Goal: Information Seeking & Learning: Learn about a topic

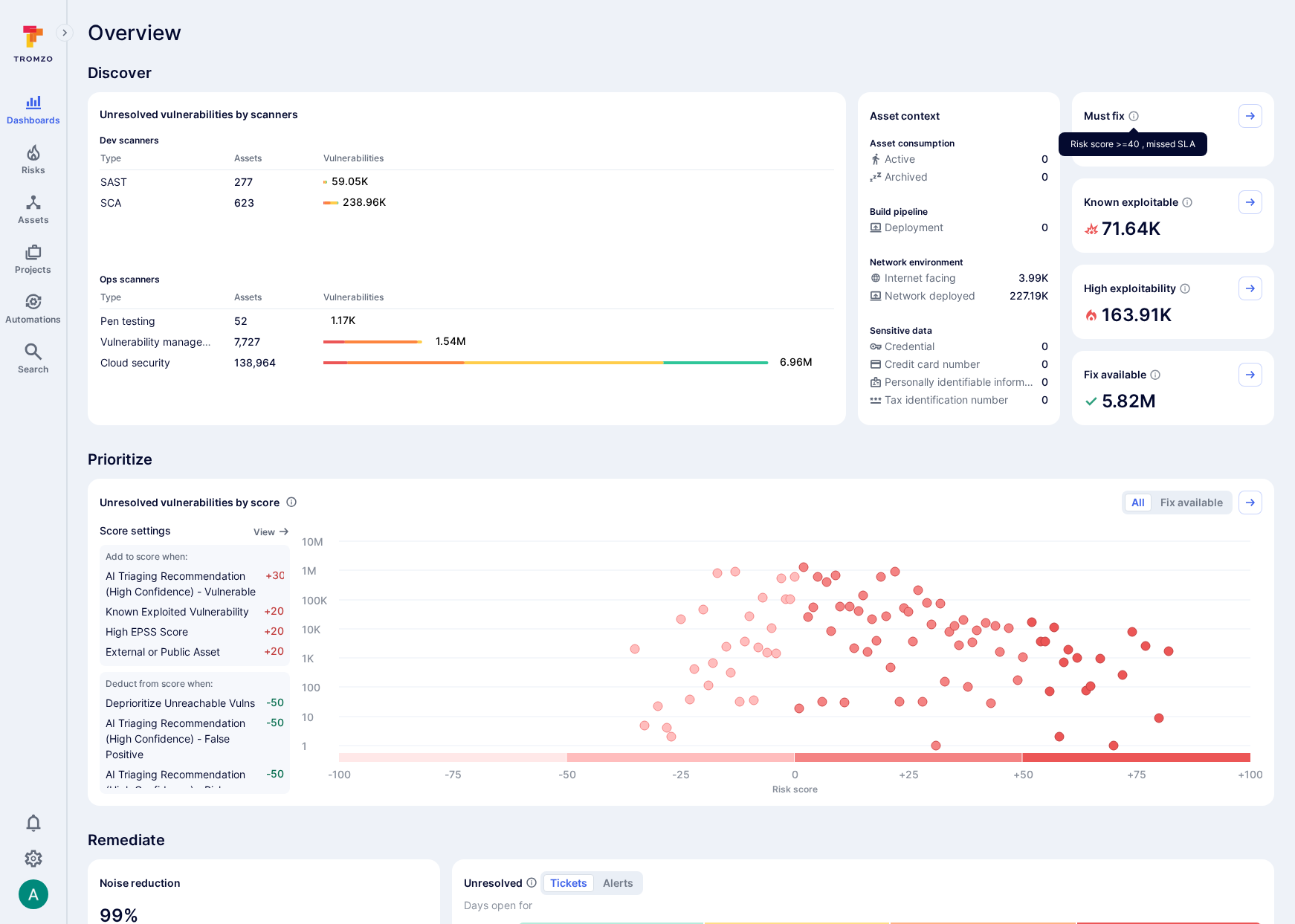
click at [1132, 116] on icon "Risk score >=40 , missed SLA" at bounding box center [1133, 115] width 12 height 12
click at [1247, 203] on icon "Known exploitable" at bounding box center [1250, 202] width 12 height 12
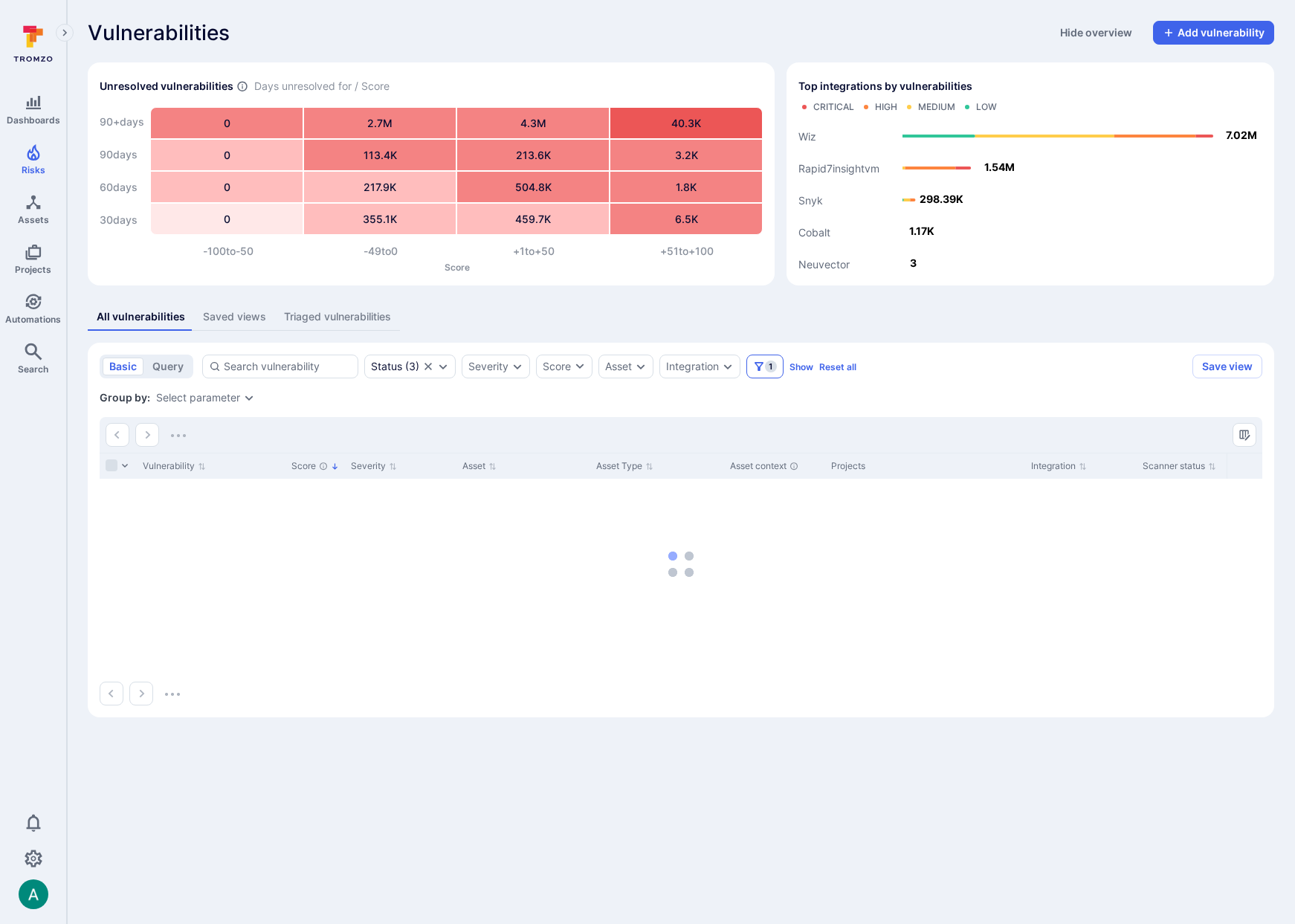
click at [769, 368] on span "1" at bounding box center [771, 366] width 12 height 12
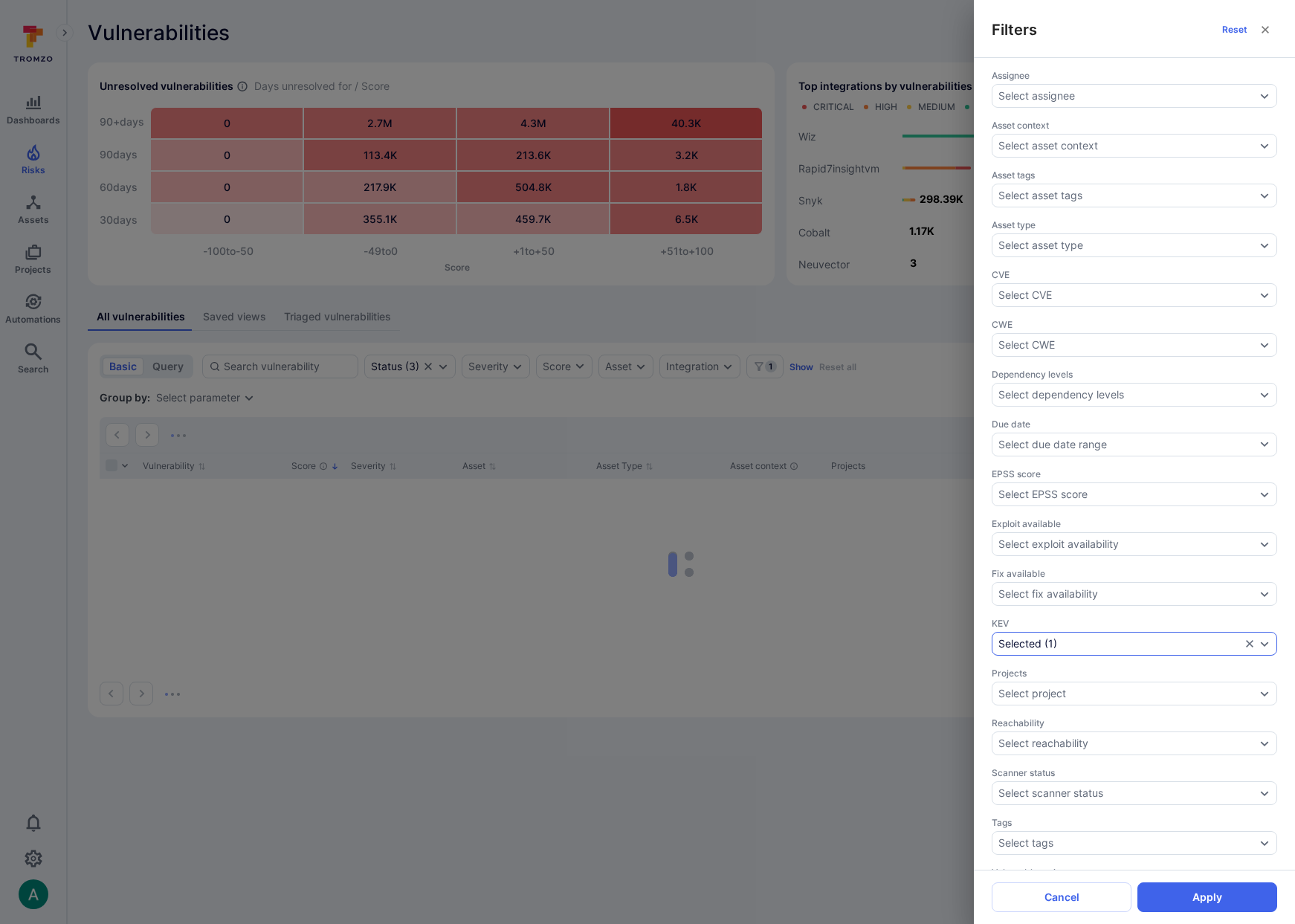
click at [1099, 644] on div "Selected ( 1 )" at bounding box center [1119, 644] width 242 height 12
click at [1093, 897] on button "Cancel" at bounding box center [1061, 897] width 140 height 29
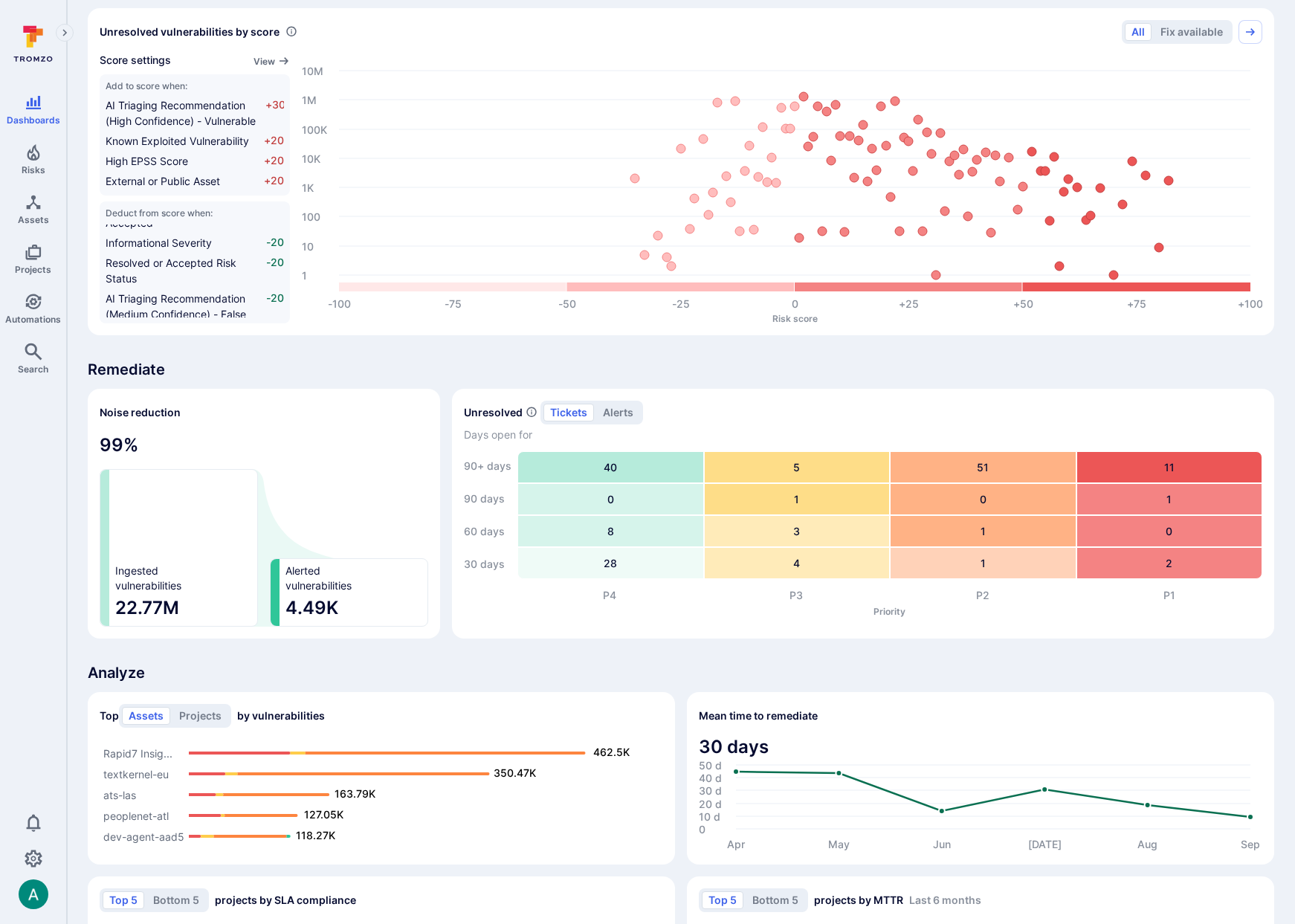
scroll to position [478, 0]
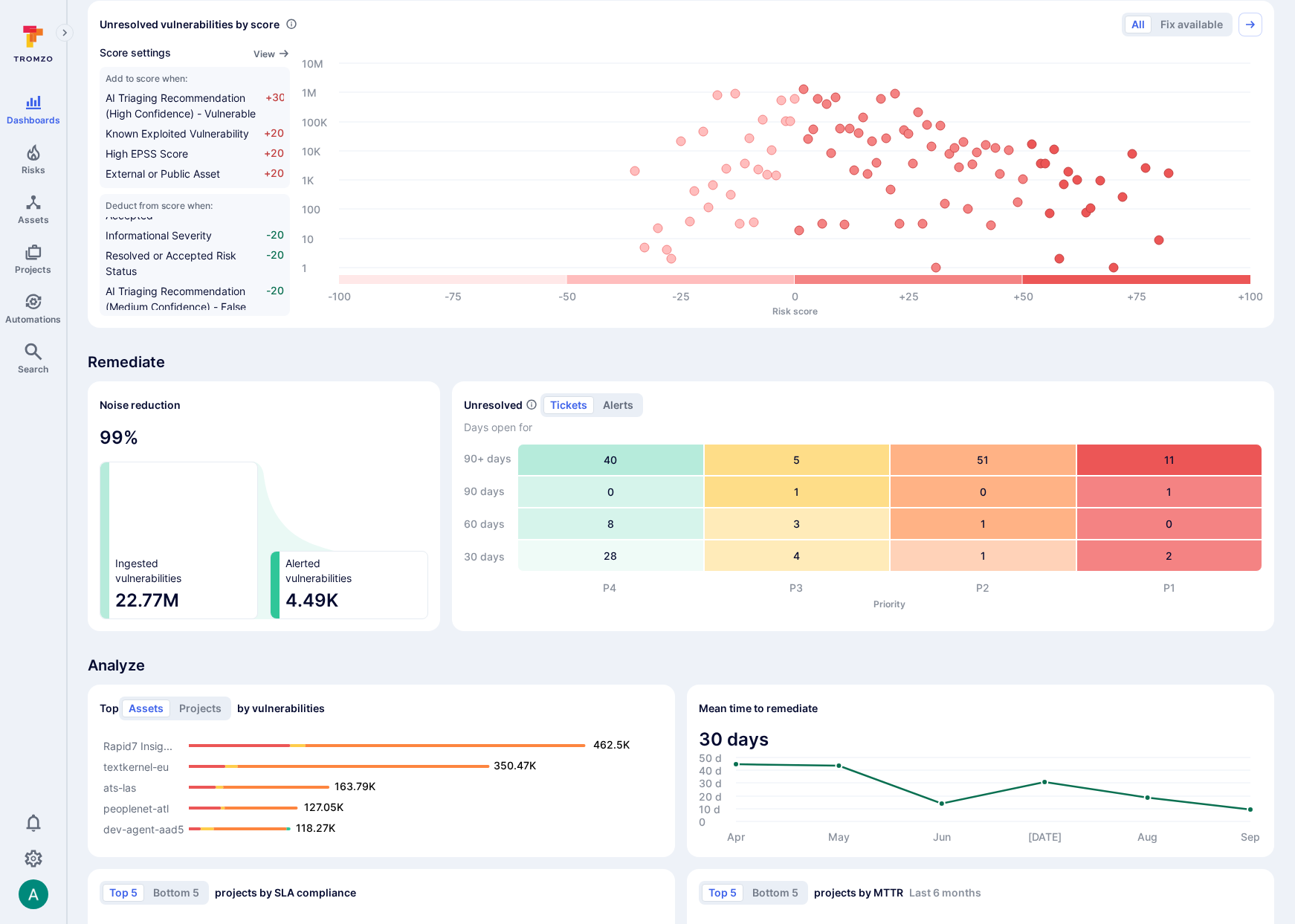
click at [622, 405] on button "alerts" at bounding box center [617, 405] width 44 height 17
click at [575, 406] on button "tickets" at bounding box center [569, 405] width 51 height 17
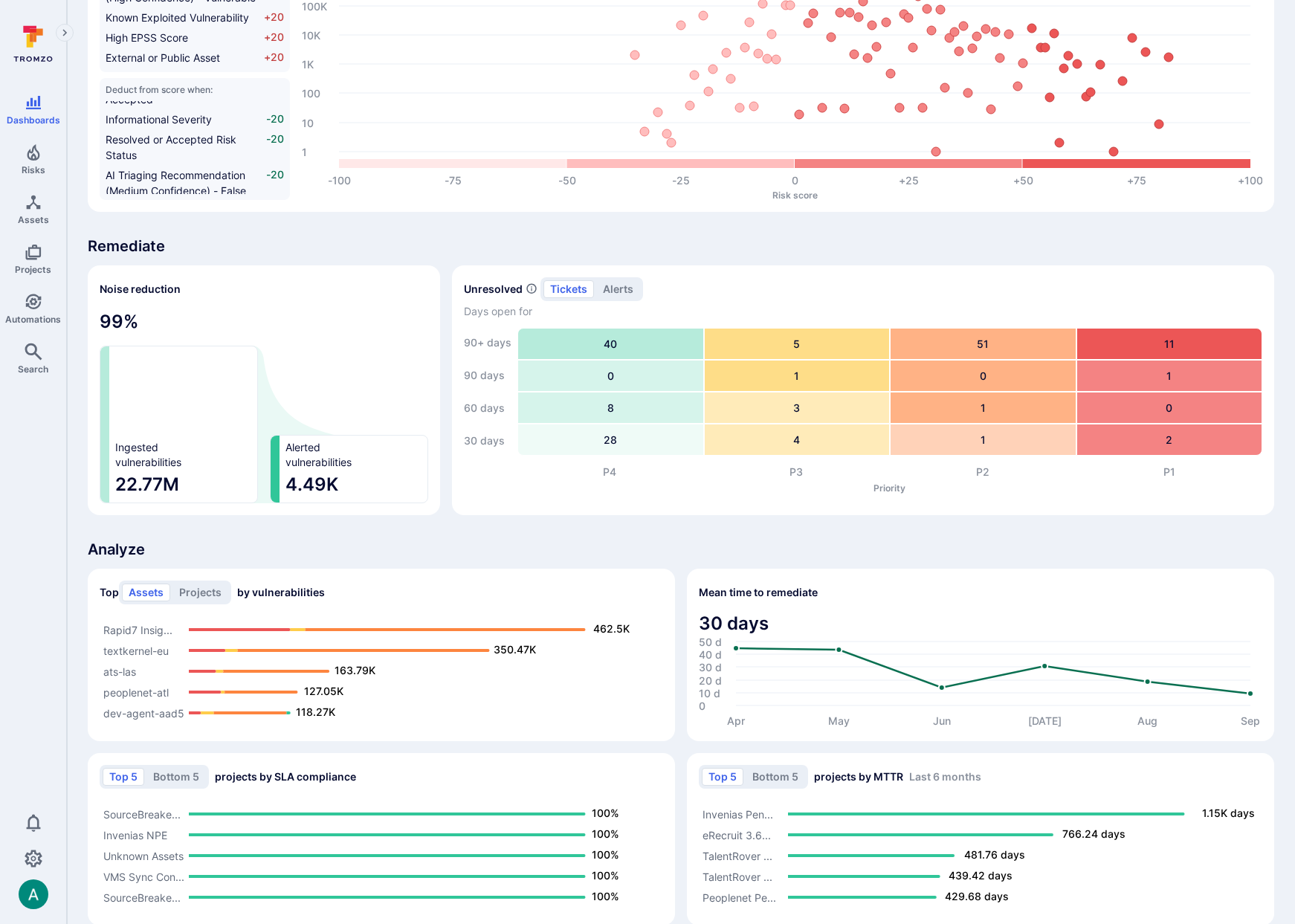
scroll to position [617, 0]
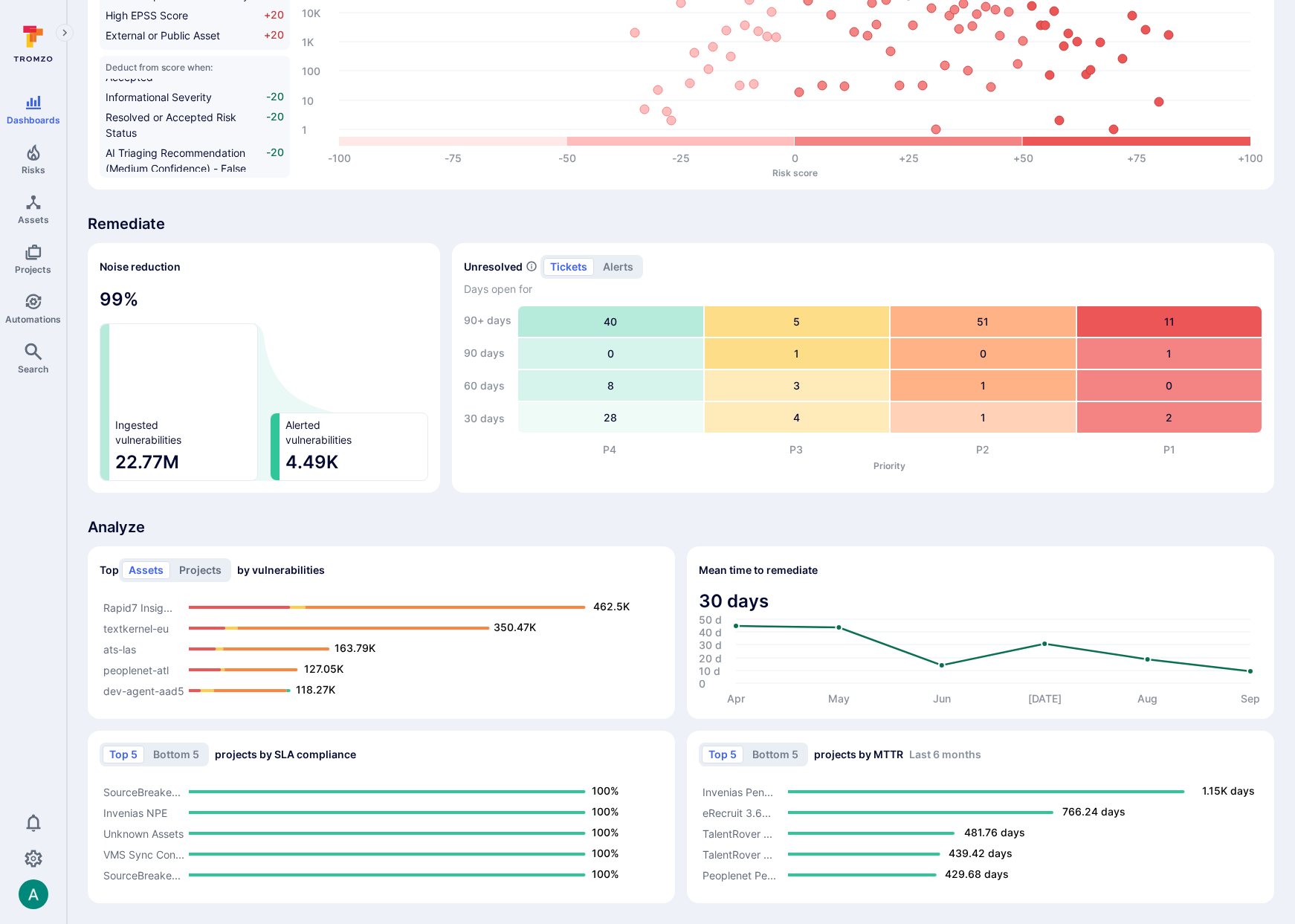
click at [204, 567] on button "Projects" at bounding box center [200, 570] width 56 height 17
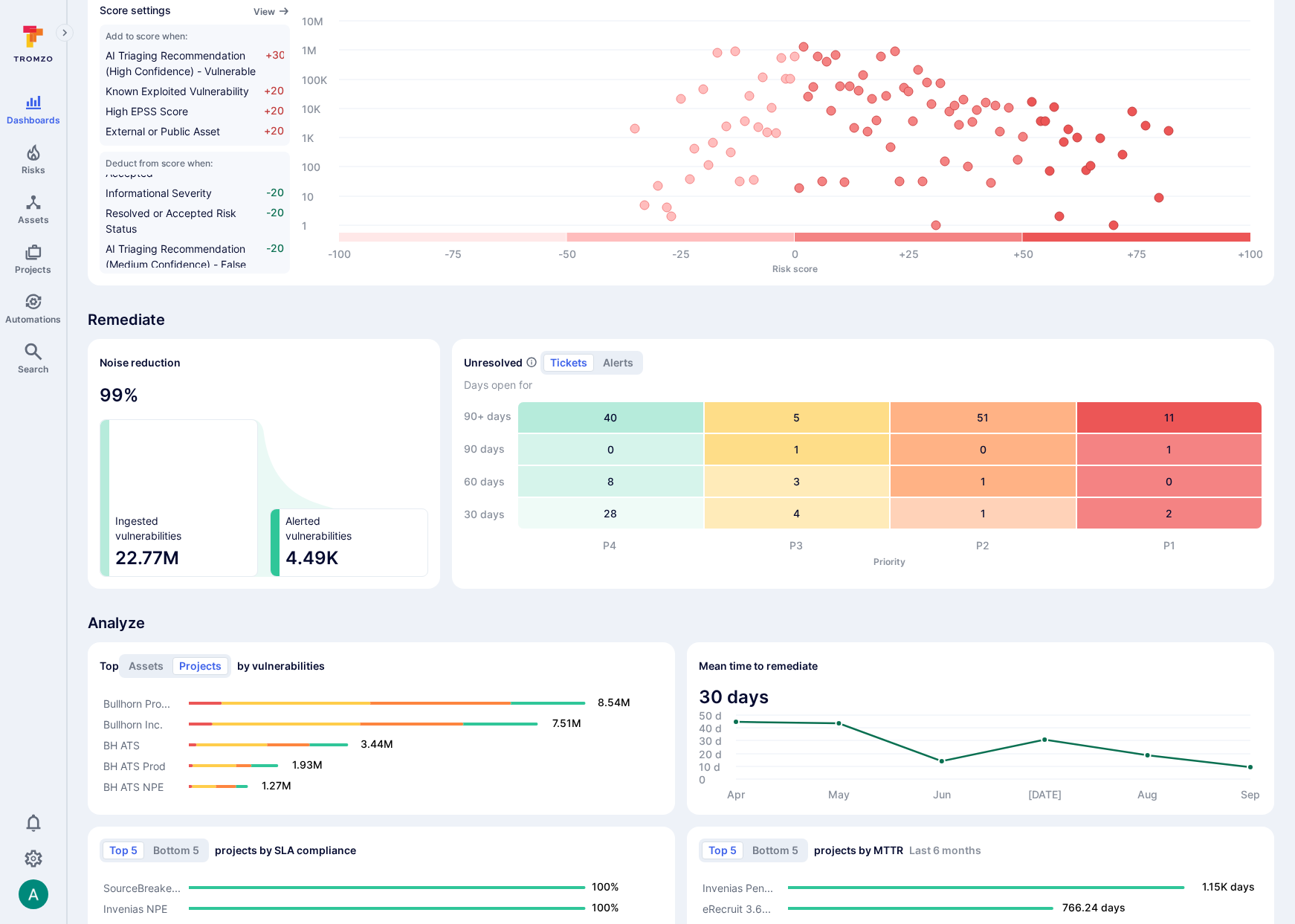
scroll to position [474, 0]
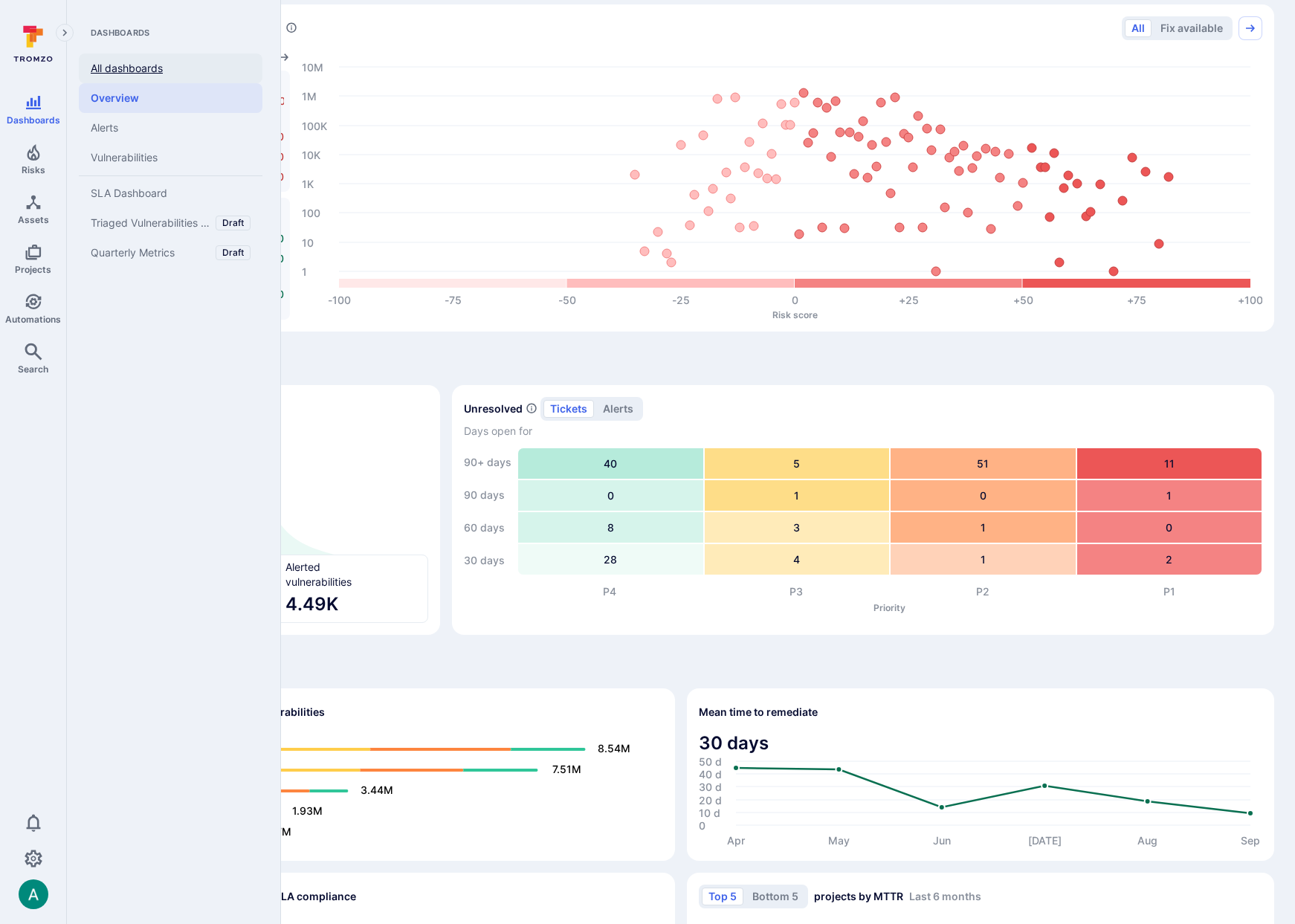
click at [153, 70] on link "All dashboards" at bounding box center [170, 68] width 184 height 29
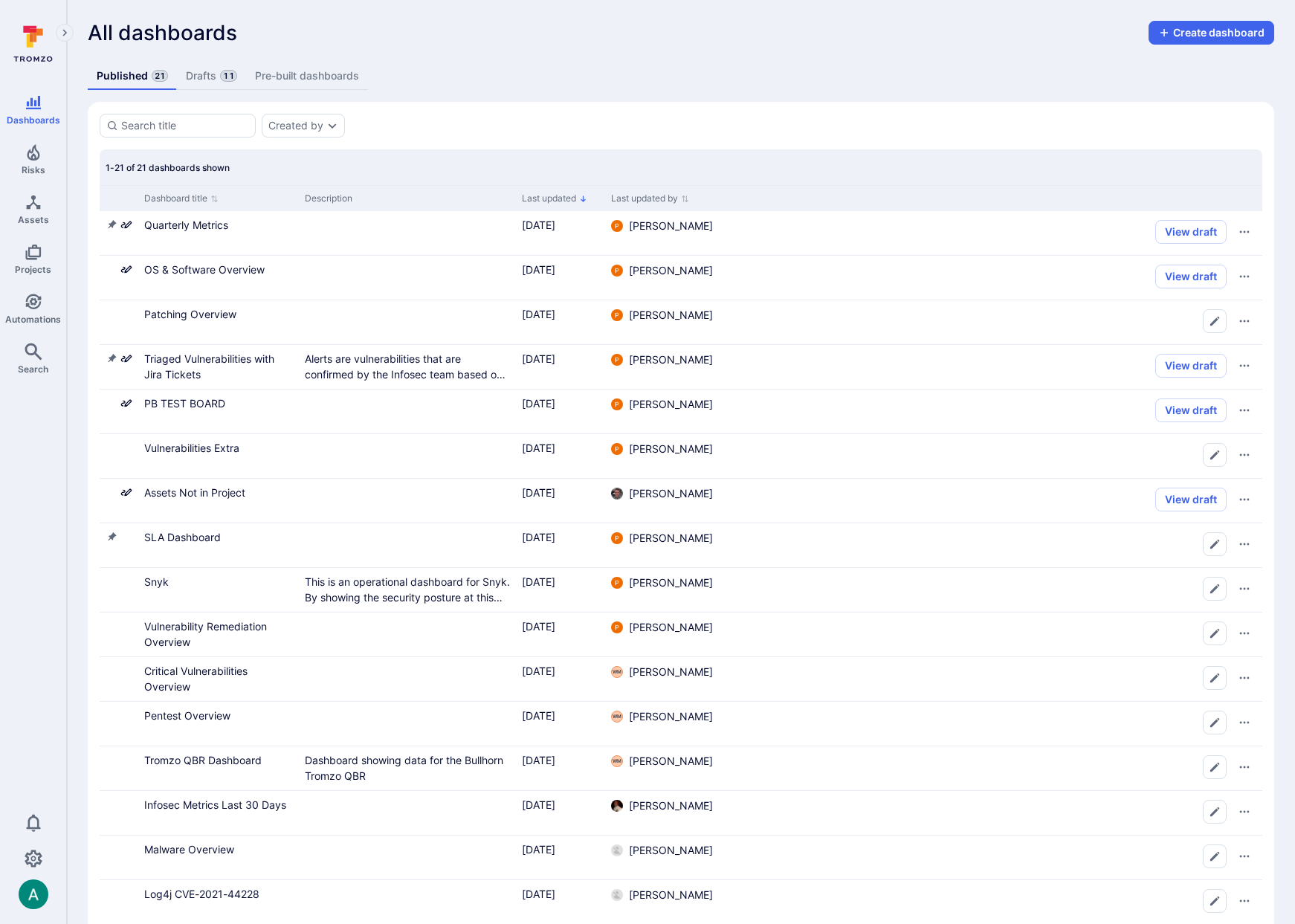
click at [224, 83] on link "Drafts 11" at bounding box center [211, 76] width 68 height 28
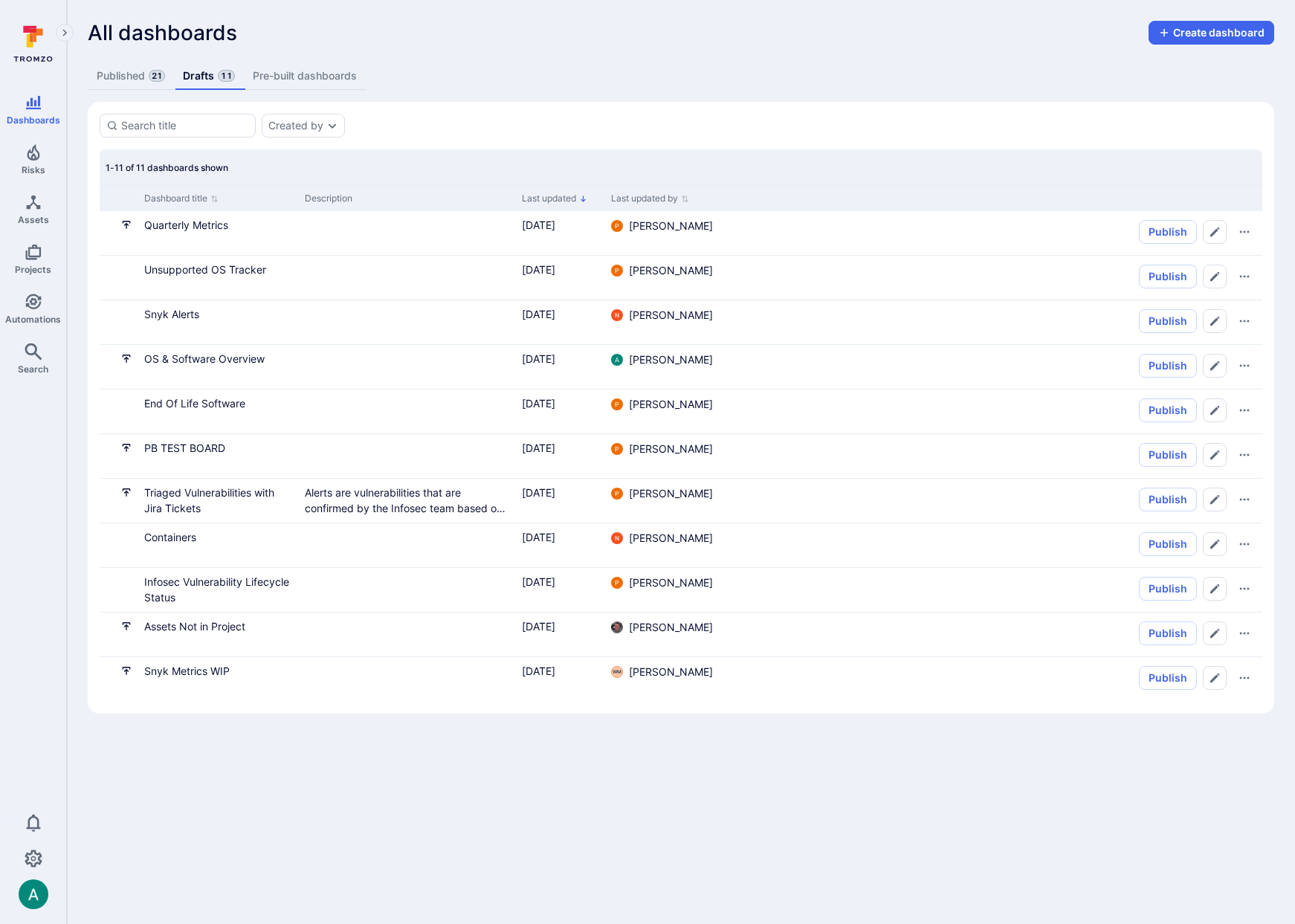
click at [135, 82] on link "Published 21" at bounding box center [130, 76] width 87 height 28
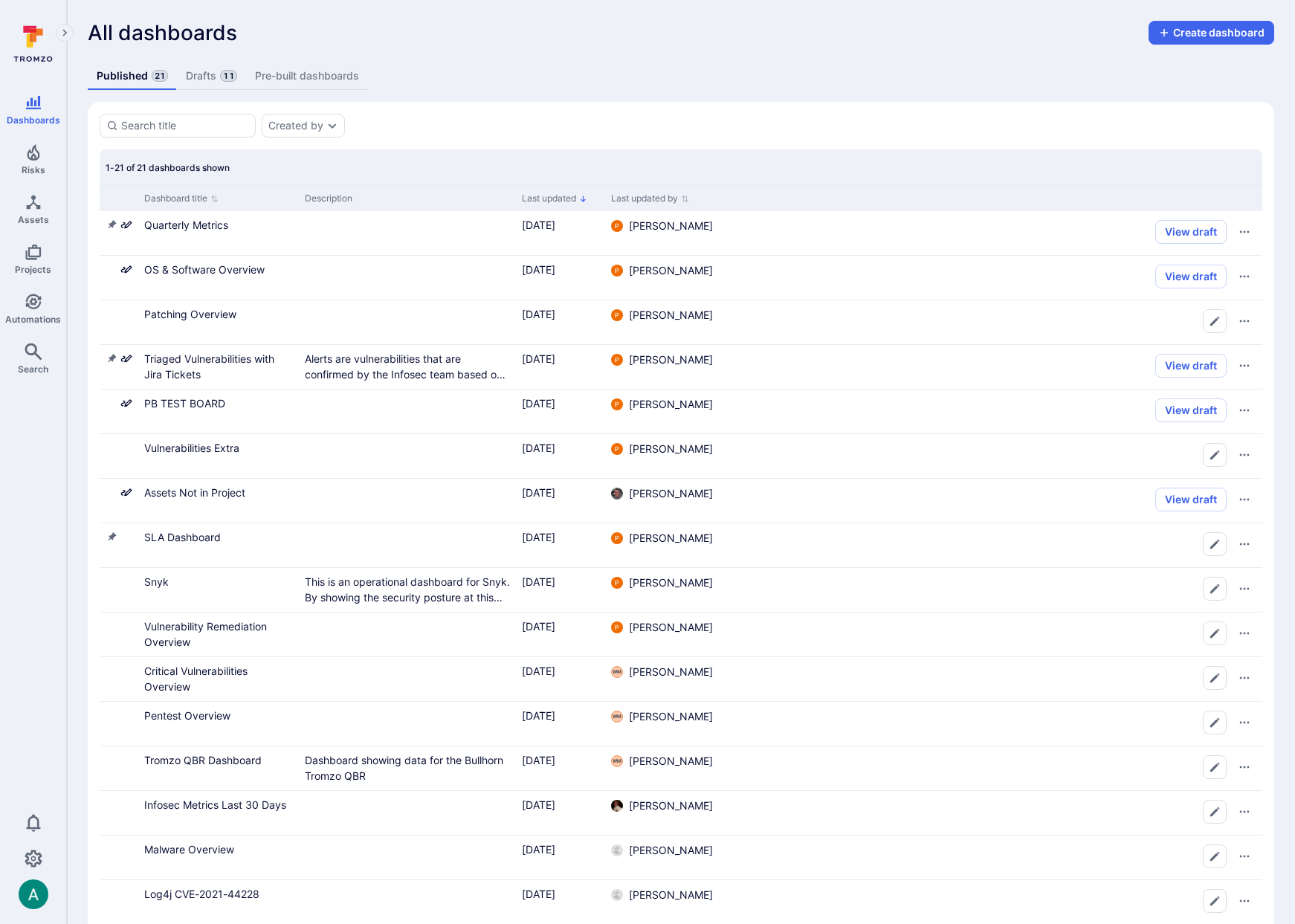
click at [195, 80] on link "Drafts 11" at bounding box center [211, 76] width 68 height 28
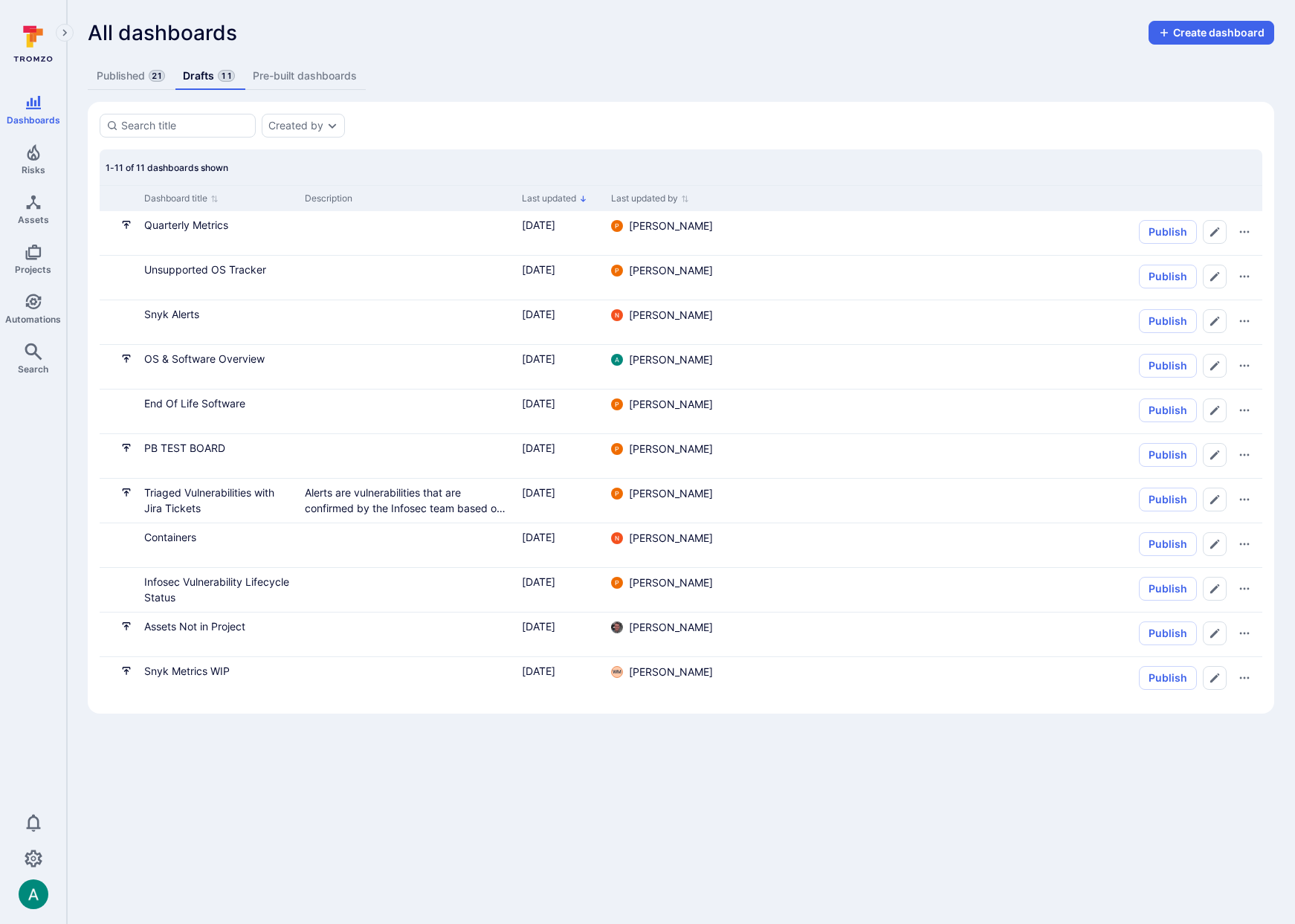
click at [459, 38] on div "All dashboards Create dashboard" at bounding box center [680, 33] width 1186 height 24
click at [536, 111] on section "Created by 1-11 of 11 dashboards shown Dashboard title Description Last updated…" at bounding box center [680, 408] width 1186 height 612
click at [167, 226] on link "Quarterly Metrics" at bounding box center [187, 225] width 84 height 13
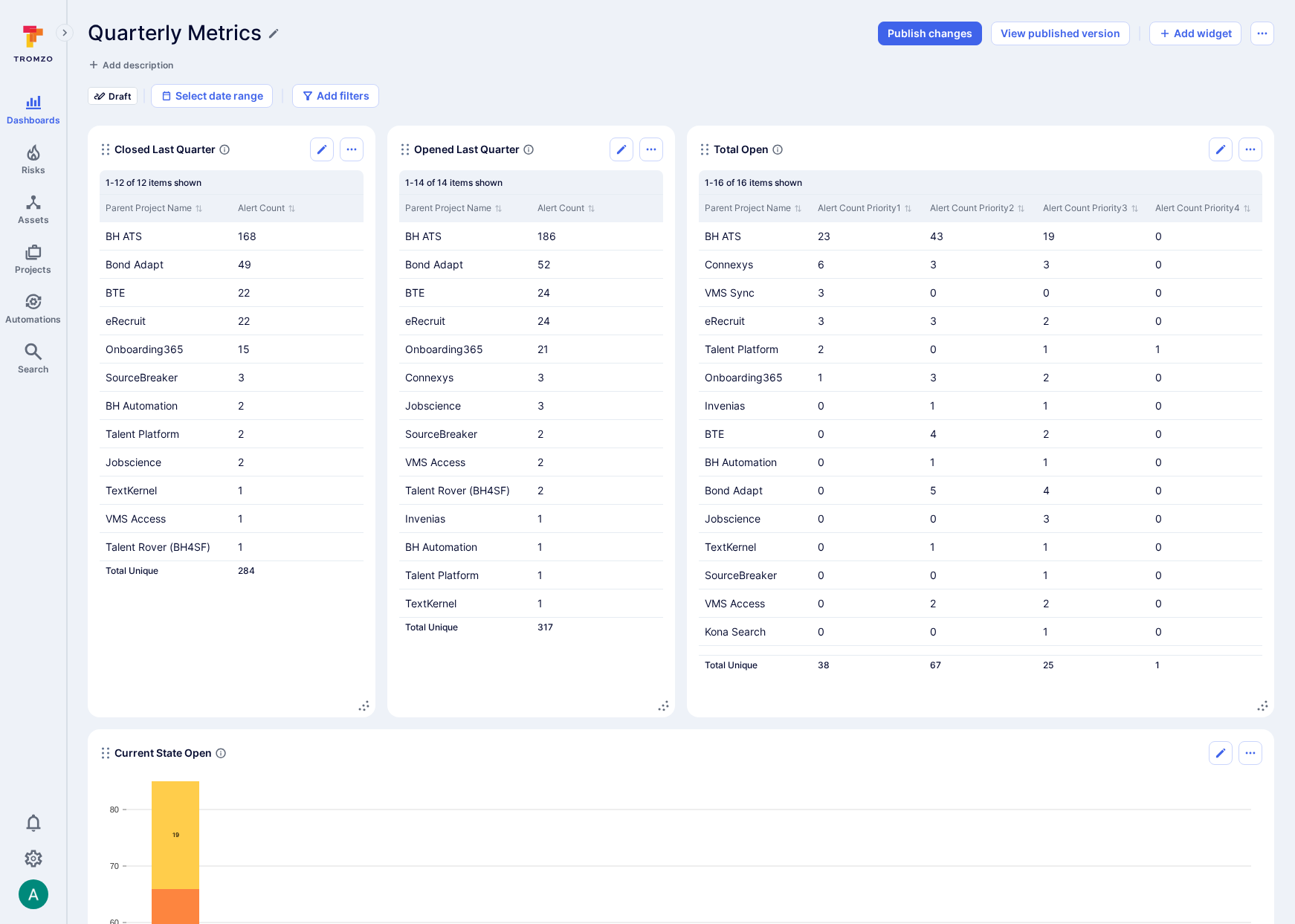
scroll to position [1, 0]
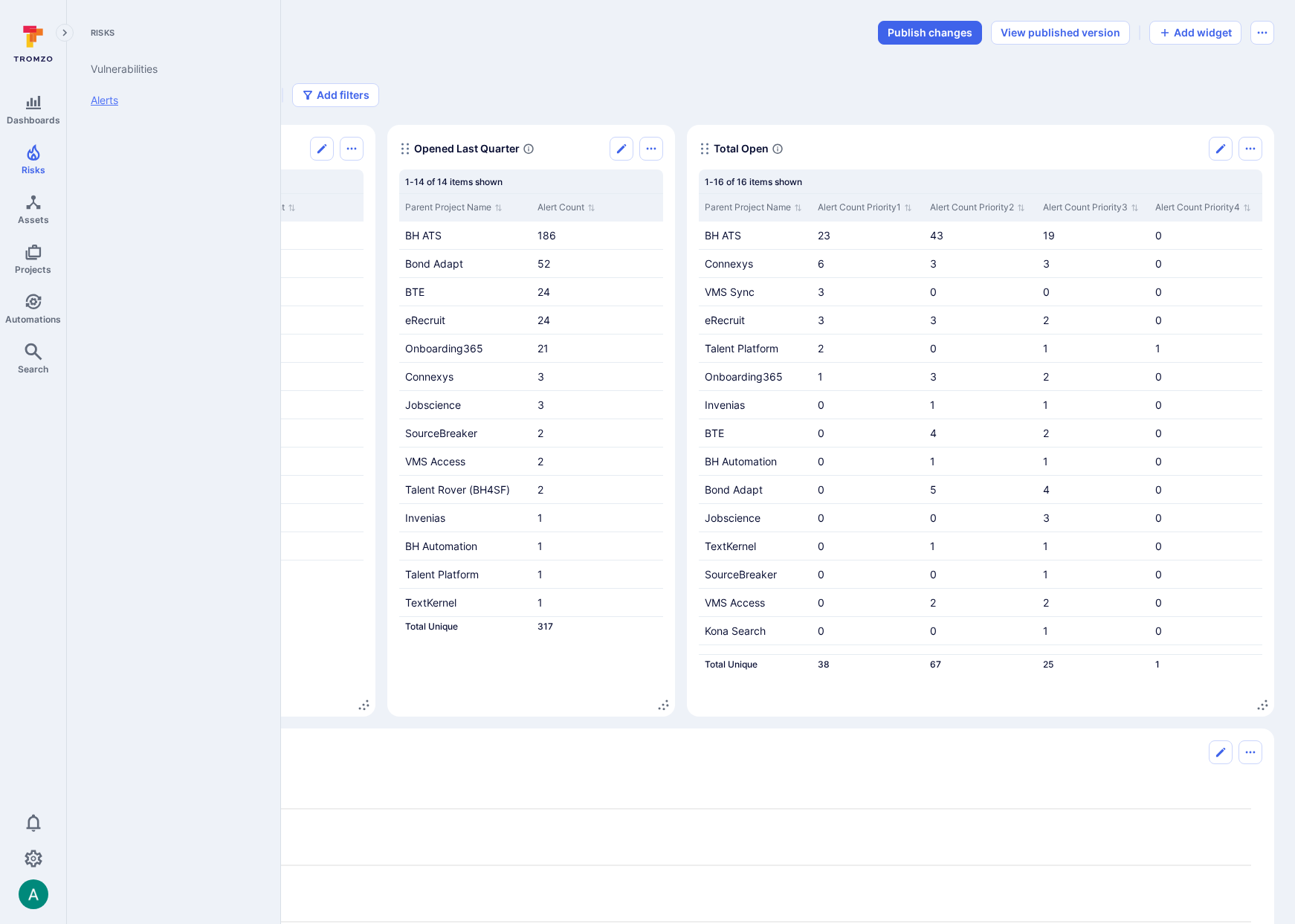
click at [102, 105] on link "Alerts" at bounding box center [170, 100] width 184 height 31
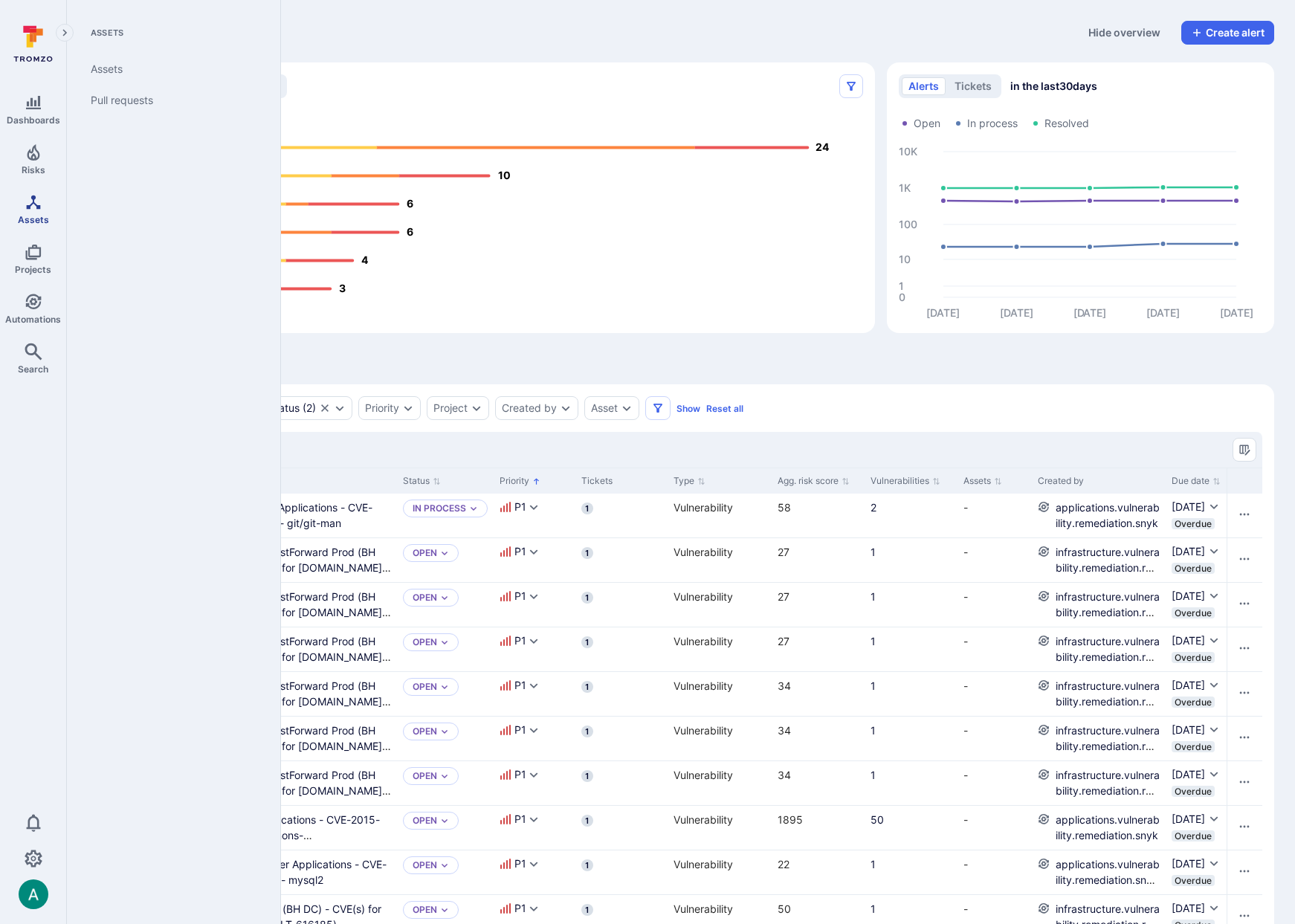
click at [44, 207] on link "Assets" at bounding box center [33, 209] width 66 height 44
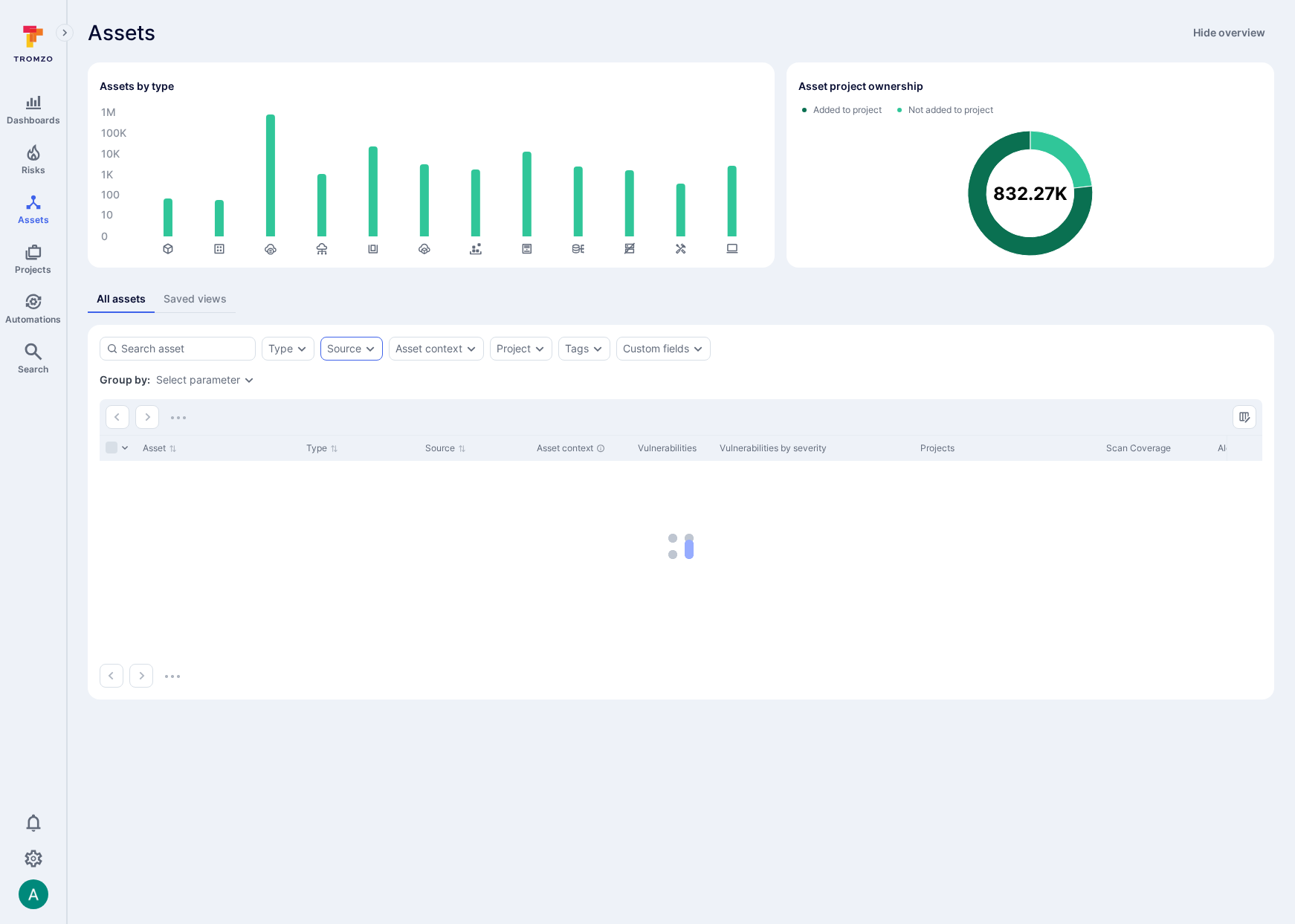
click at [375, 351] on icon "Expand dropdown" at bounding box center [369, 348] width 12 height 12
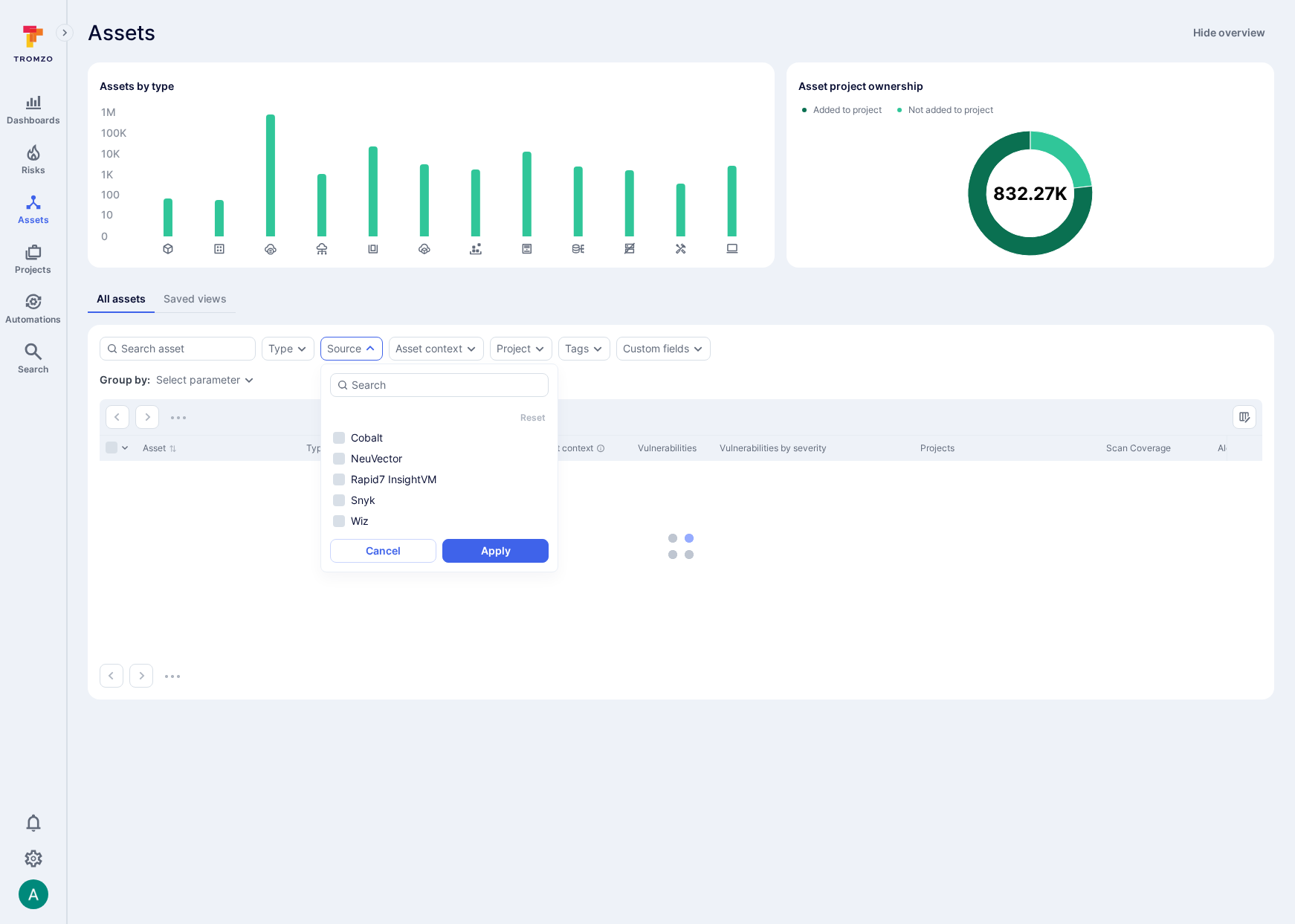
click at [709, 308] on div "All assets Saved views" at bounding box center [680, 299] width 1186 height 28
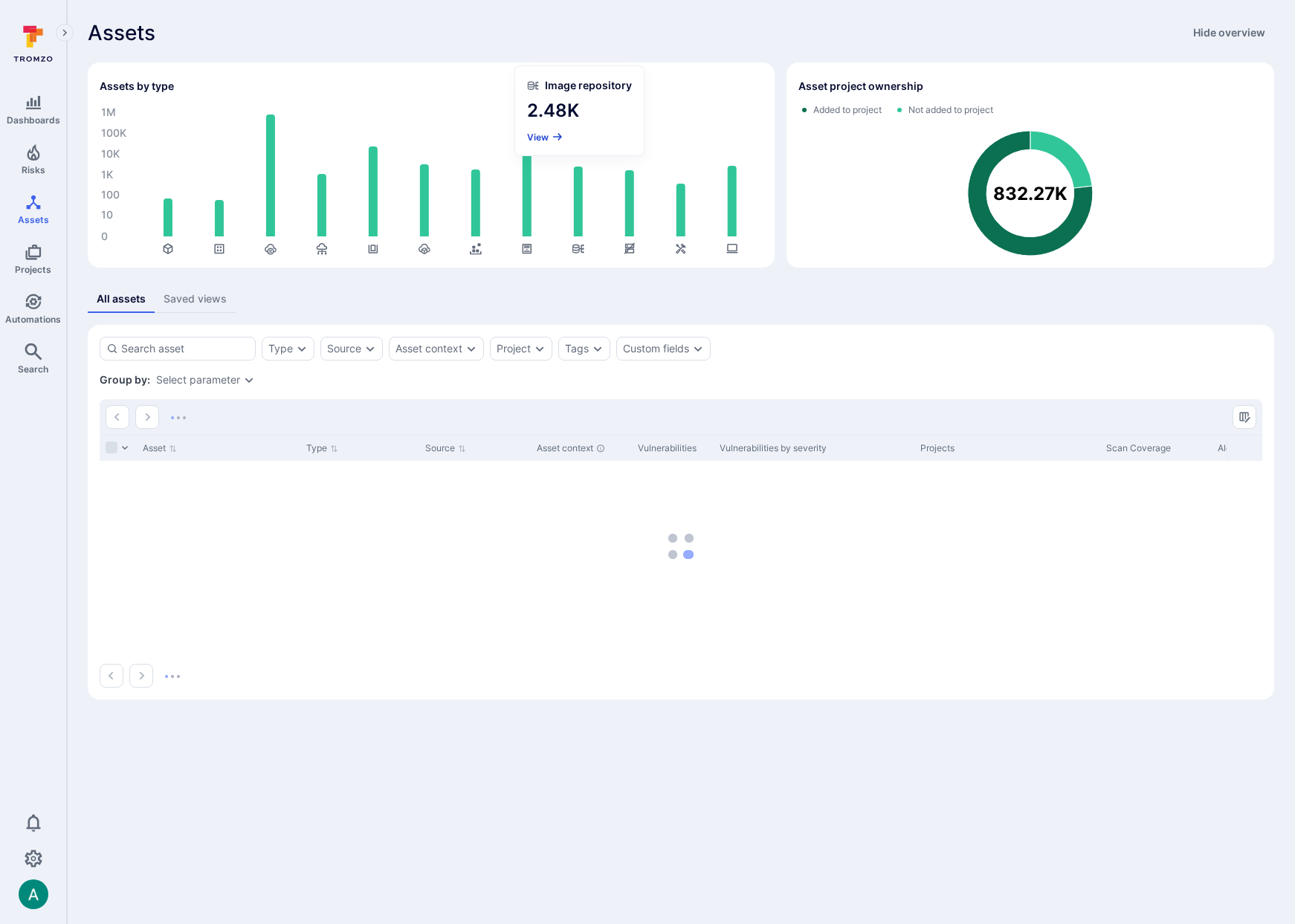
click at [535, 133] on button "View" at bounding box center [545, 137] width 37 height 11
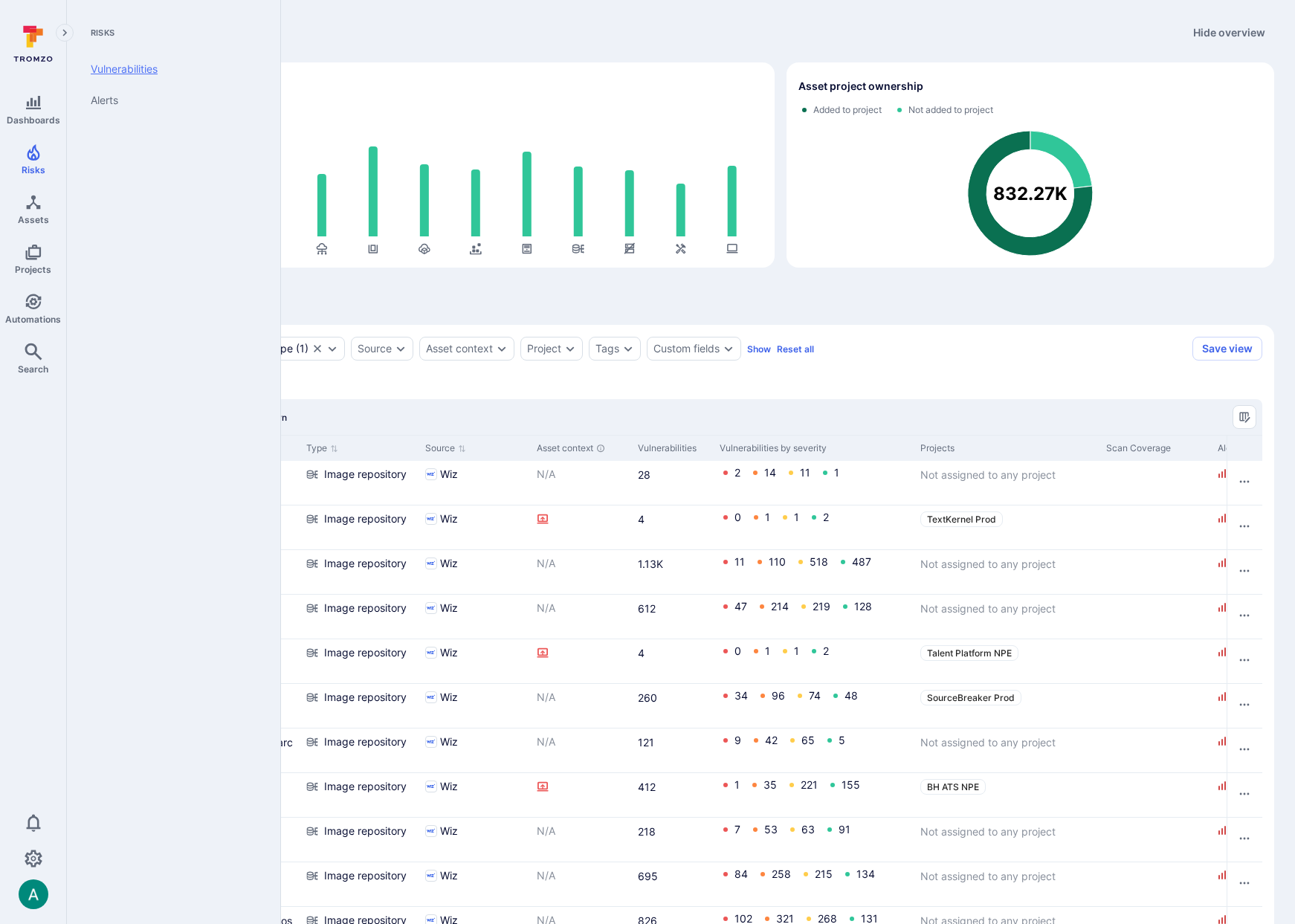
click at [126, 67] on link "Vulnerabilities" at bounding box center [170, 68] width 184 height 31
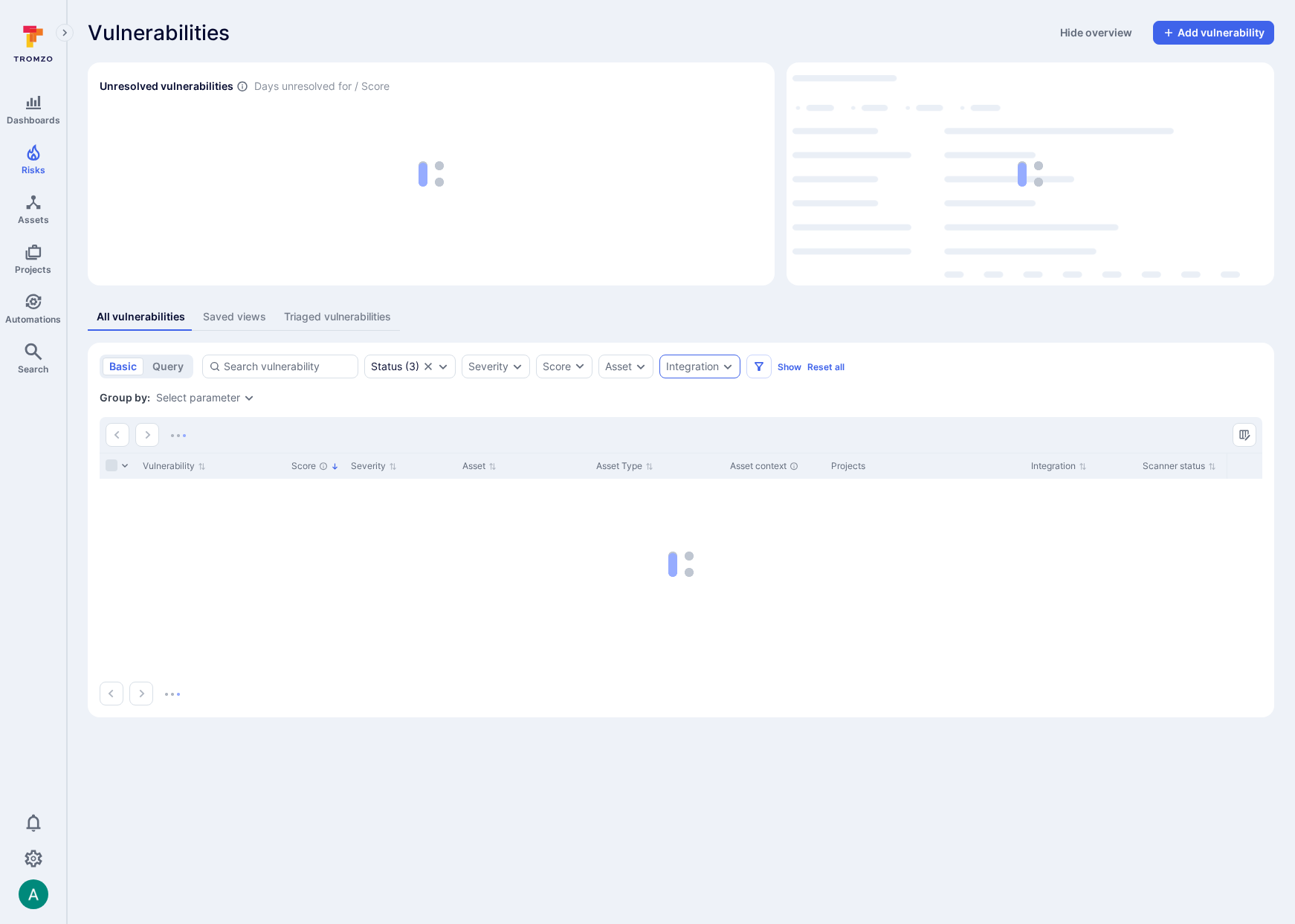
click at [692, 369] on div "Integration" at bounding box center [692, 366] width 52 height 12
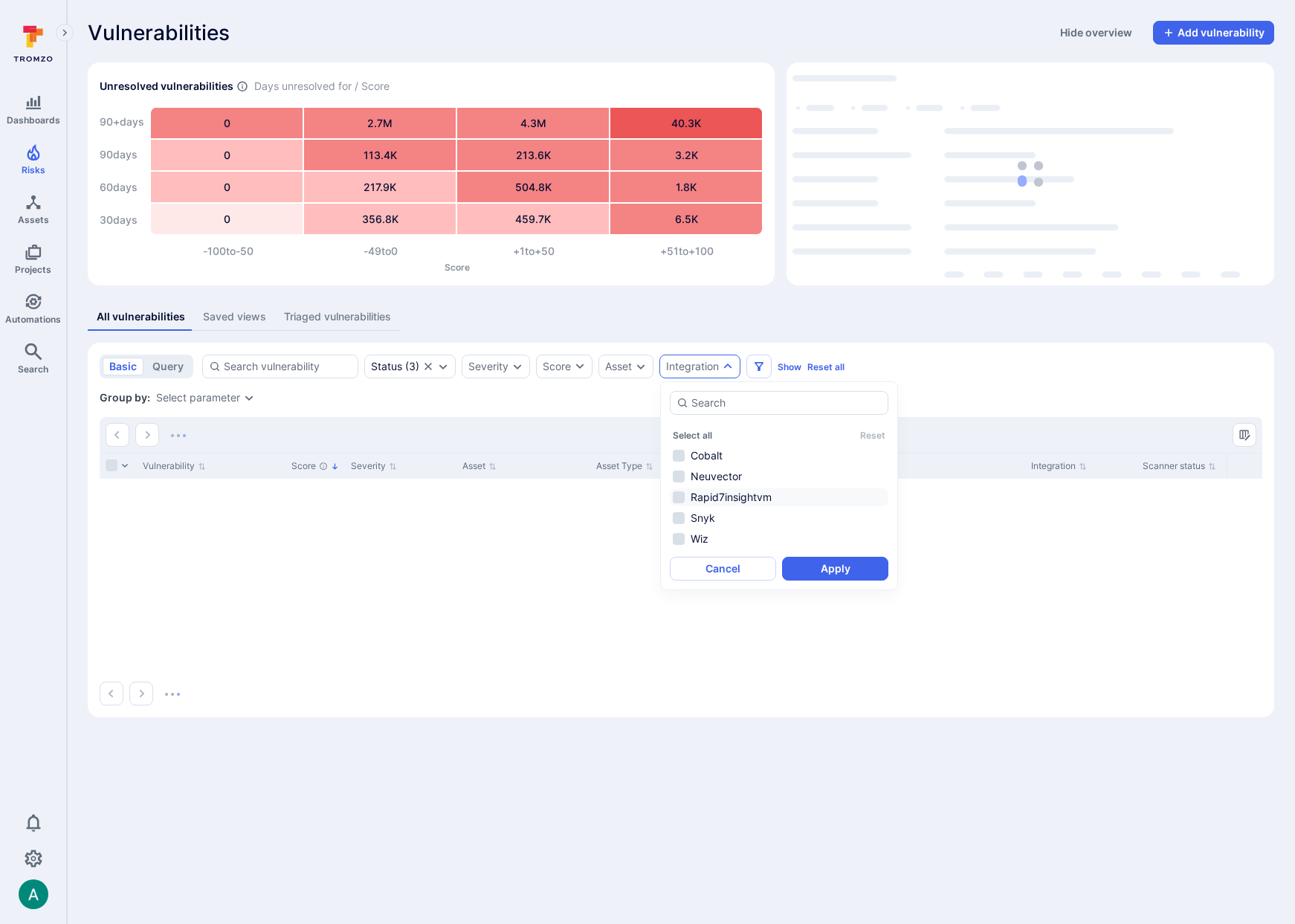
click at [702, 493] on li "Rapid7insightvm" at bounding box center [779, 497] width 218 height 17
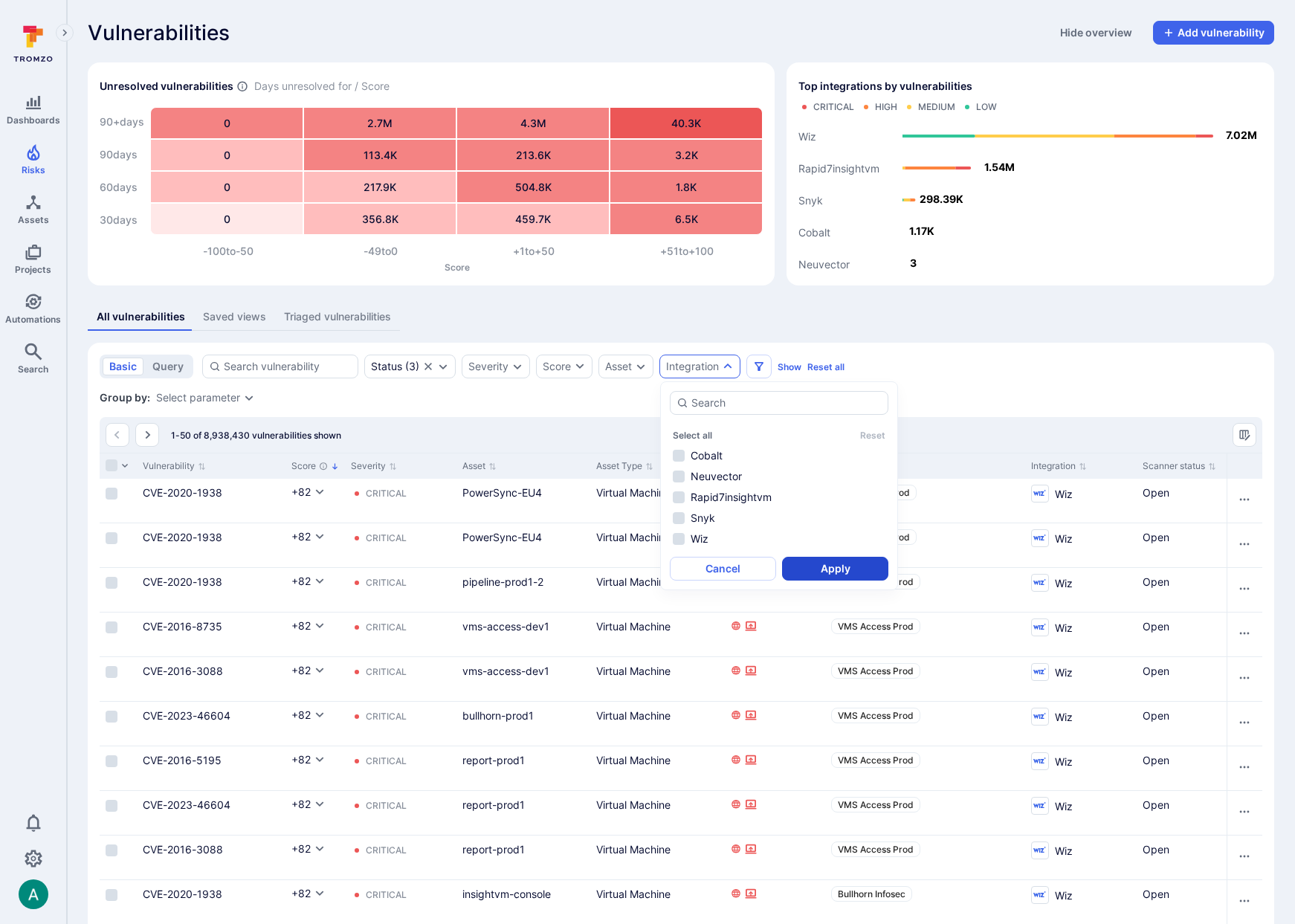
click at [869, 572] on button "Apply" at bounding box center [835, 569] width 106 height 24
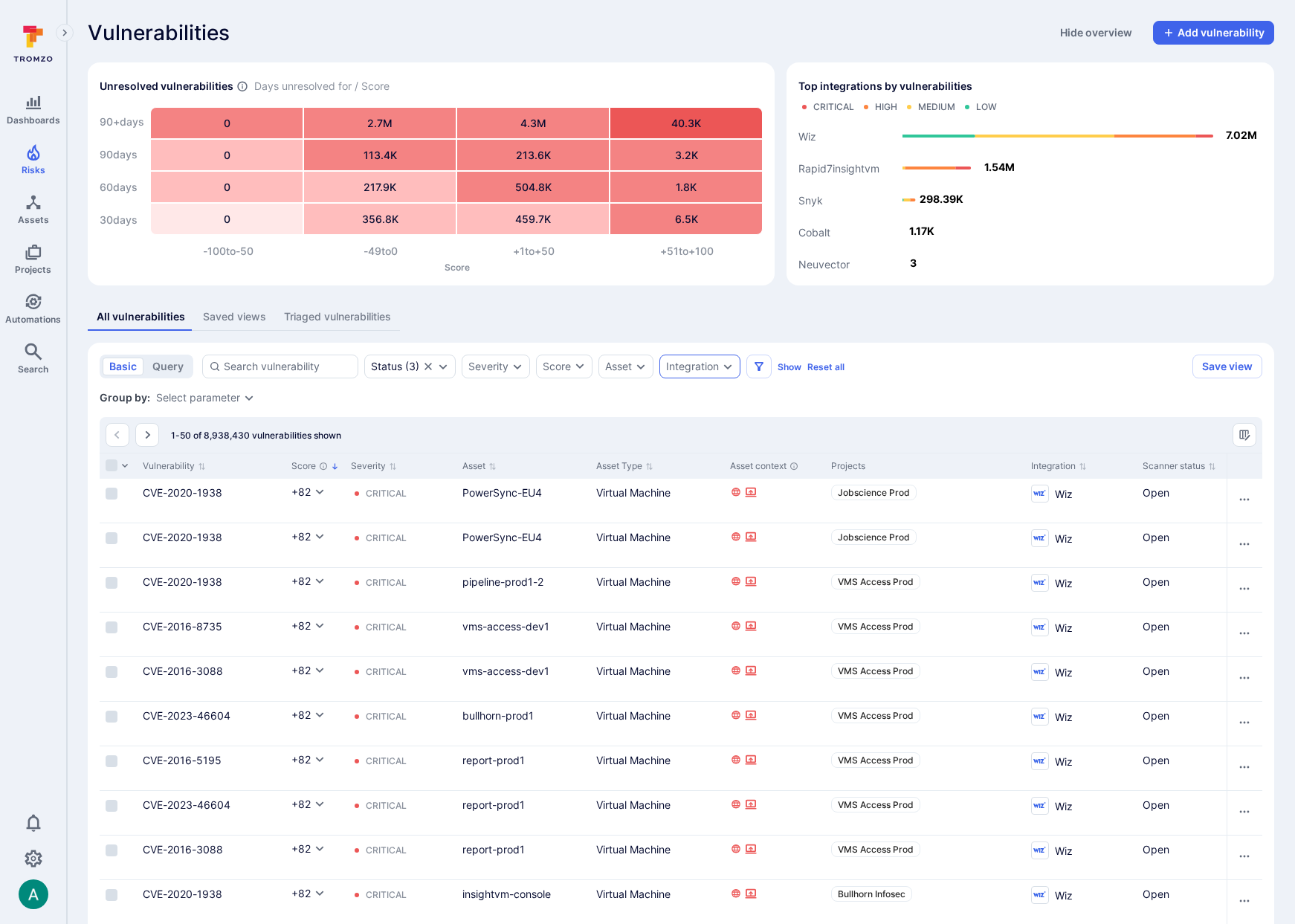
click at [710, 364] on div "Integration" at bounding box center [692, 366] width 52 height 12
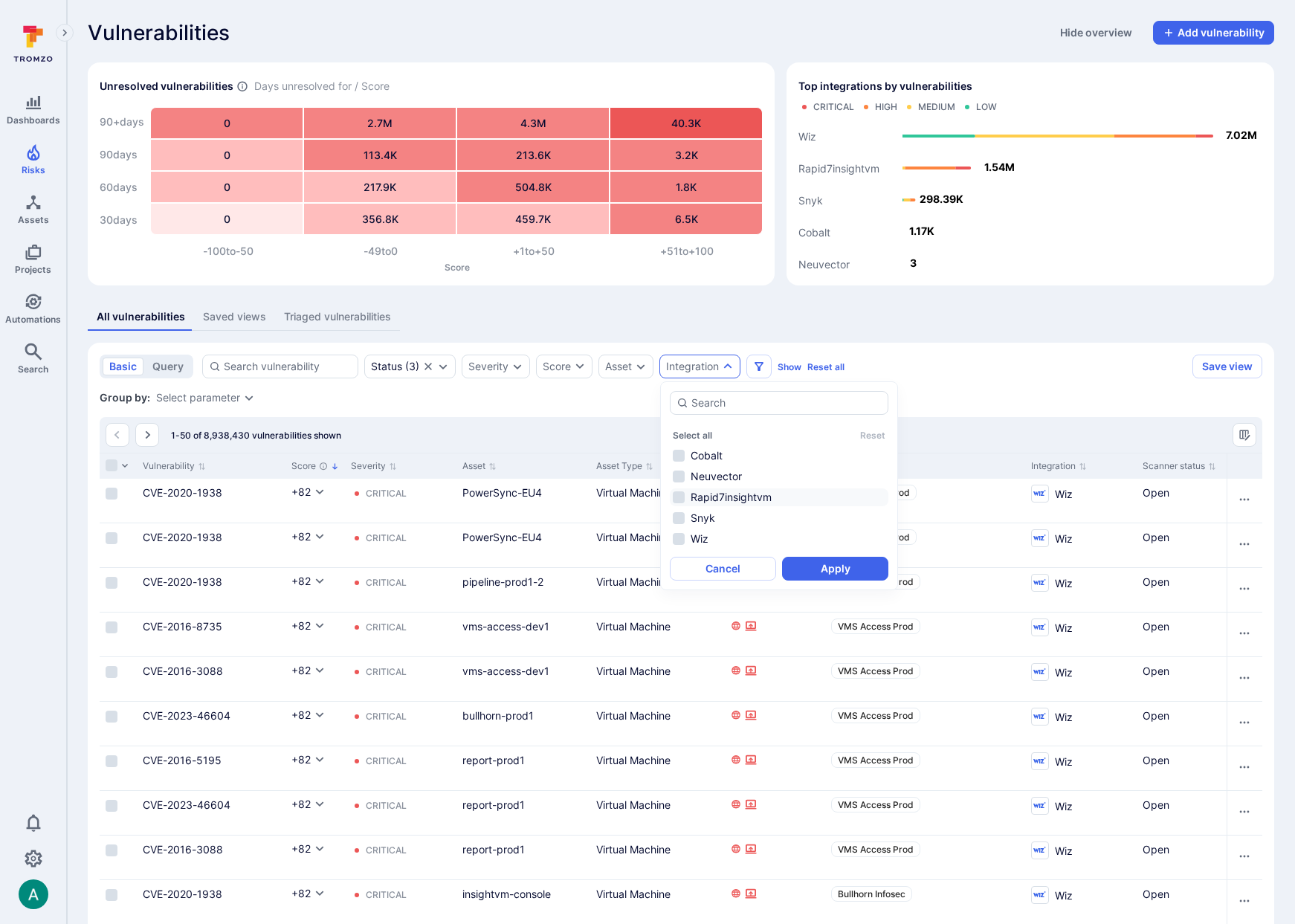
click at [734, 503] on li "Rapid7insightvm" at bounding box center [779, 497] width 218 height 17
click at [851, 566] on button "Apply" at bounding box center [835, 569] width 106 height 24
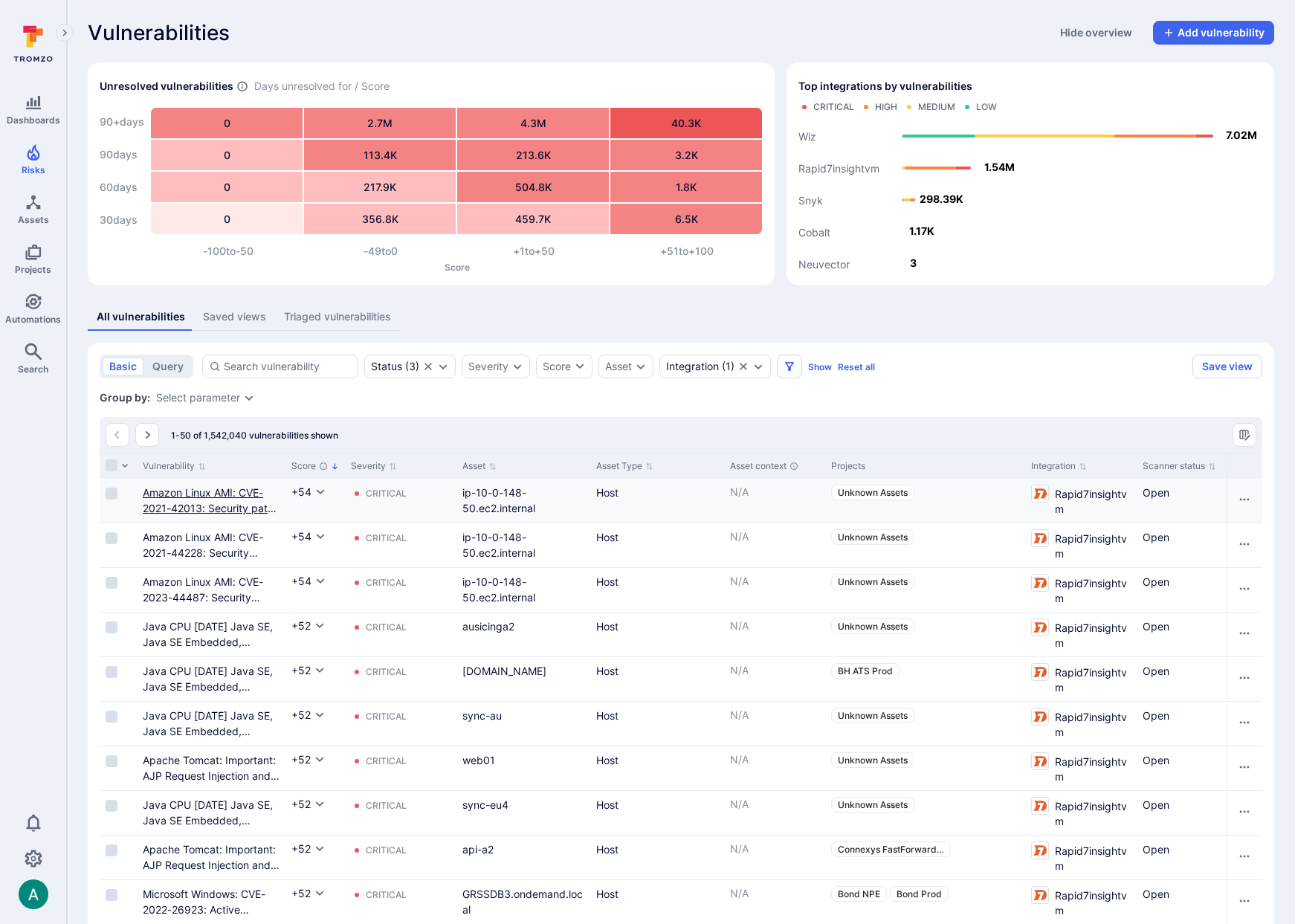
click at [234, 505] on link "Amazon Linux AMI: CVE-2021-42013: Security patch for httpd24 (ALAS-2021-1543)" at bounding box center [211, 516] width 137 height 60
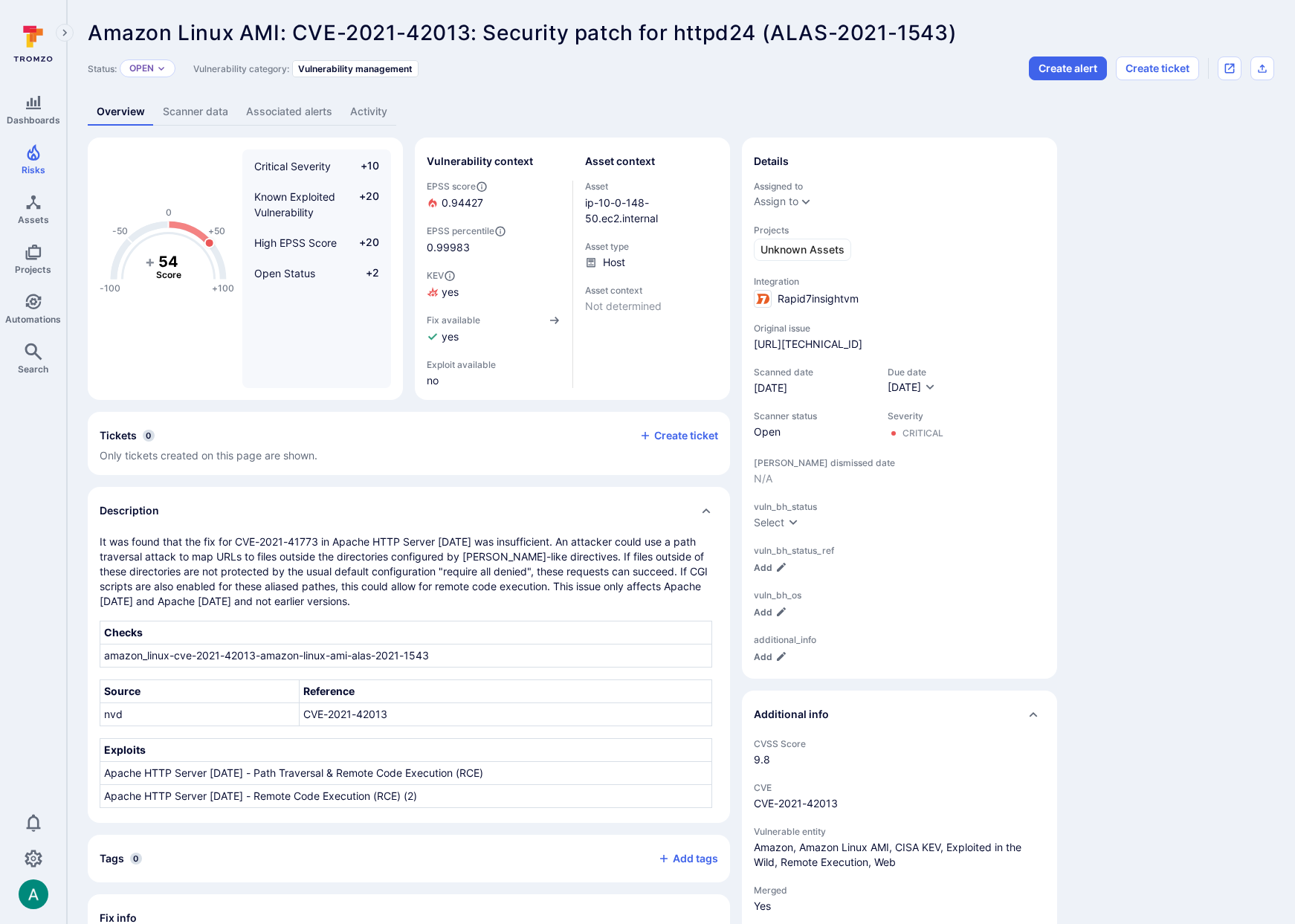
click at [206, 106] on link "Scanner data" at bounding box center [195, 112] width 83 height 28
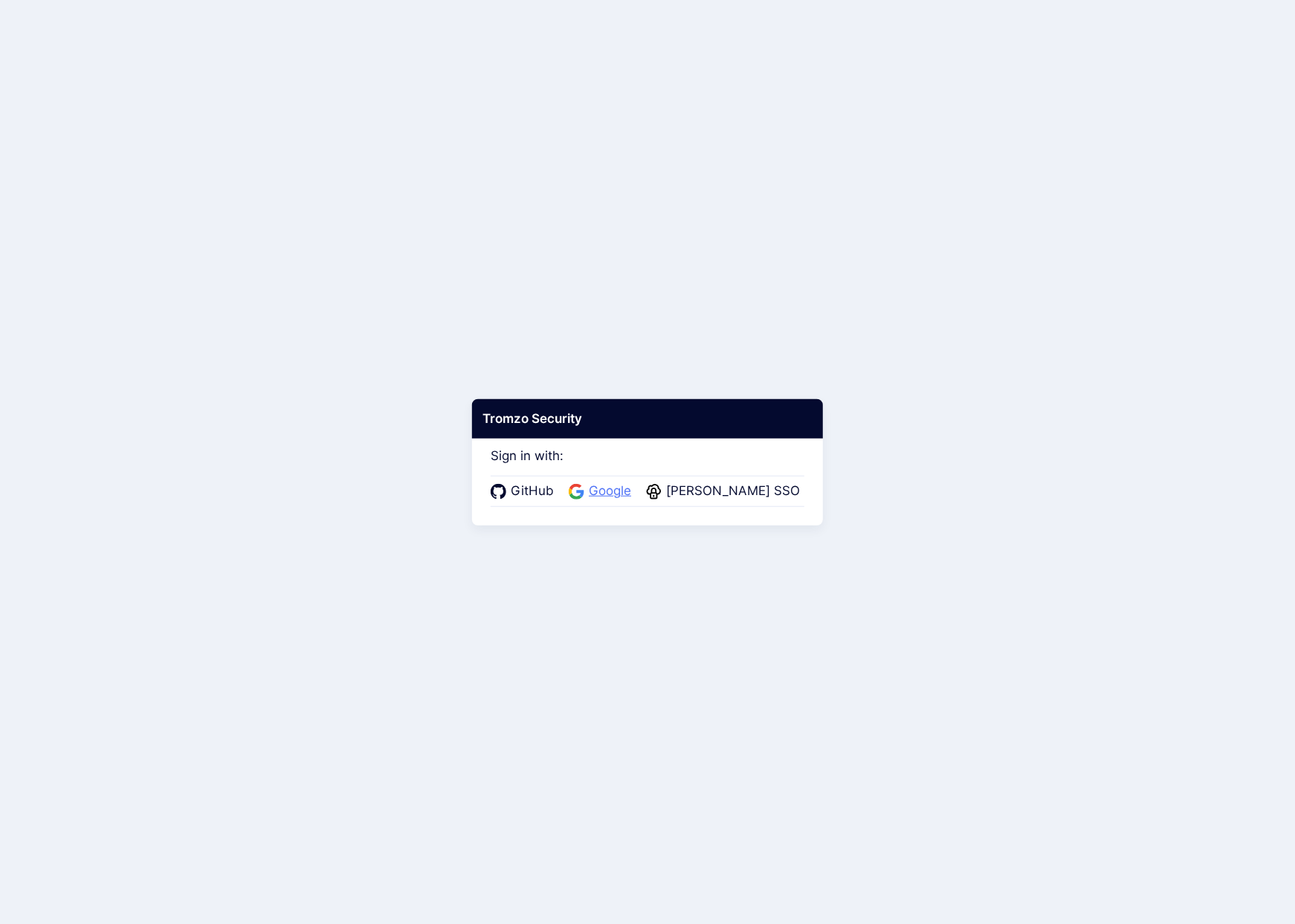
click at [624, 485] on span "Google" at bounding box center [609, 491] width 52 height 19
